Goal: Information Seeking & Learning: Learn about a topic

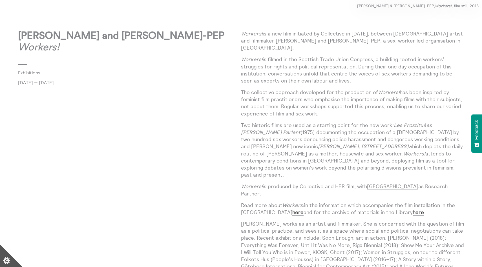
scroll to position [350, 0]
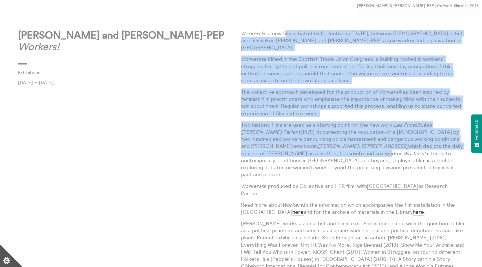
drag, startPoint x: 287, startPoint y: 30, endPoint x: 356, endPoint y: 148, distance: 135.8
click at [356, 148] on div "Workers! is a new film initiated by Collective in [DATE], between [DEMOGRAPHIC_…" at bounding box center [352, 203] width 223 height 346
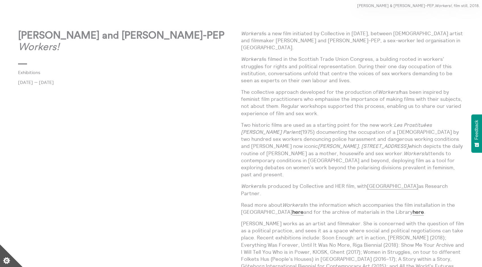
click at [404, 150] on em "Workers!" at bounding box center [415, 153] width 22 height 6
drag, startPoint x: 258, startPoint y: 138, endPoint x: 383, endPoint y: 142, distance: 125.6
click at [383, 143] on em "[PERSON_NAME], [STREET_ADDRESS]" at bounding box center [363, 146] width 91 height 6
copy em "[PERSON_NAME], [STREET_ADDRESS]"
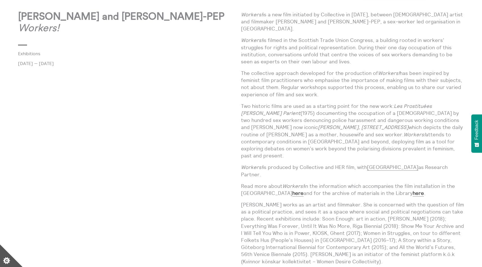
scroll to position [372, 0]
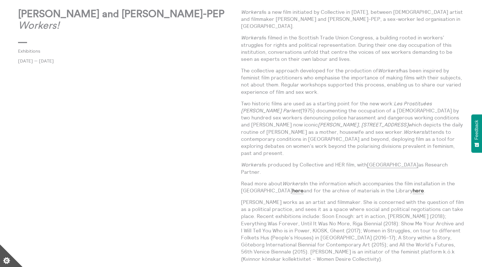
drag, startPoint x: 355, startPoint y: 125, endPoint x: 340, endPoint y: 161, distance: 38.7
click at [340, 161] on div "Workers! is a new film initiated by Collective in [DATE], between [DEMOGRAPHIC_…" at bounding box center [352, 181] width 223 height 346
click at [340, 161] on p "Workers! is produced by Collective and HER film, with University of Edinburgh a…" at bounding box center [352, 168] width 223 height 14
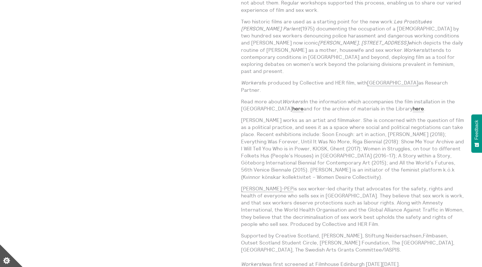
scroll to position [456, 0]
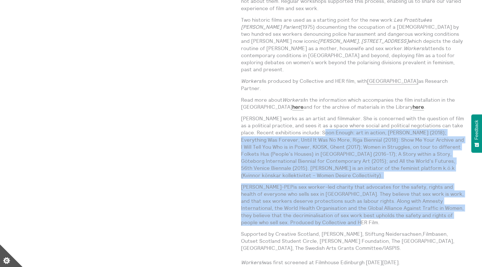
drag, startPoint x: 316, startPoint y: 117, endPoint x: 378, endPoint y: 206, distance: 108.7
click at [378, 206] on div "Workers! is a new film initiated by Collective in [DATE], between [DEMOGRAPHIC_…" at bounding box center [352, 98] width 223 height 346
click at [378, 206] on p "[PERSON_NAME]-PEP is sex worker-led charity that advocates for the safety, righ…" at bounding box center [352, 205] width 223 height 43
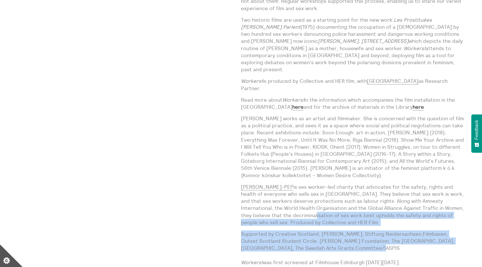
drag, startPoint x: 282, startPoint y: 201, endPoint x: 336, endPoint y: 236, distance: 64.3
click at [336, 236] on div "Workers! is a new film initiated by Collective in [DATE], between [DEMOGRAPHIC_…" at bounding box center [352, 98] width 223 height 346
click at [336, 236] on p "Supported by Creative Scotland, [PERSON_NAME], Stiftung Neidersachsen,Filmbasen…" at bounding box center [352, 249] width 223 height 36
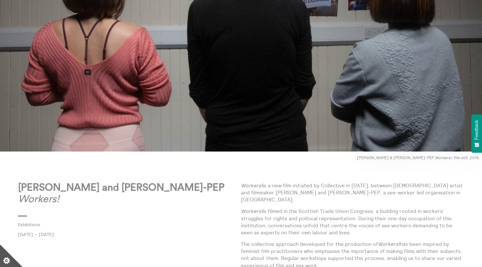
scroll to position [199, 0]
